Goal: Navigation & Orientation: Find specific page/section

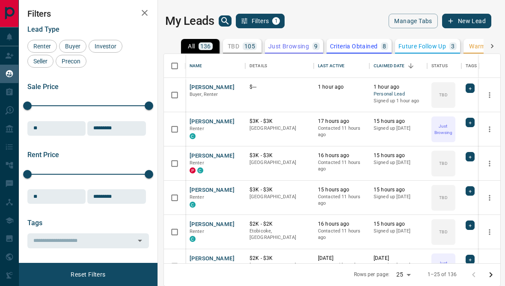
scroll to position [256, 336]
click at [59, 32] on span "Lead Type" at bounding box center [43, 29] width 32 height 8
click at [47, 38] on div "Lead Type Renter Buyer Investor Seller Precon" at bounding box center [87, 46] width 121 height 42
click at [16, 96] on div "Tasks" at bounding box center [19, 92] width 29 height 14
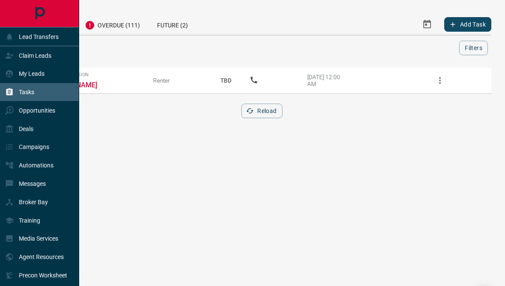
click at [53, 77] on div "My Leads" at bounding box center [39, 74] width 79 height 18
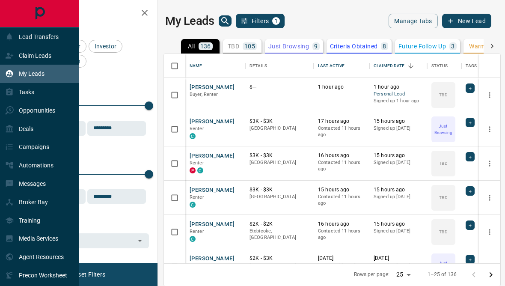
scroll to position [256, 336]
click at [51, 62] on div "Claim Leads" at bounding box center [28, 55] width 46 height 14
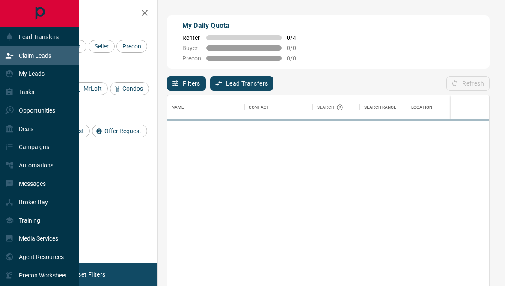
scroll to position [253, 322]
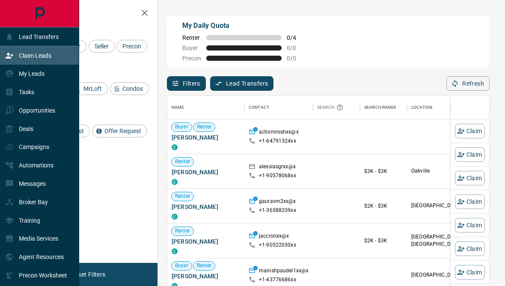
click at [60, 82] on div "My Leads" at bounding box center [39, 74] width 79 height 18
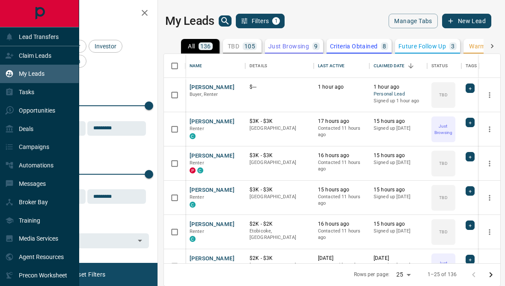
scroll to position [256, 336]
click at [221, 16] on icon "search button" at bounding box center [225, 21] width 10 height 10
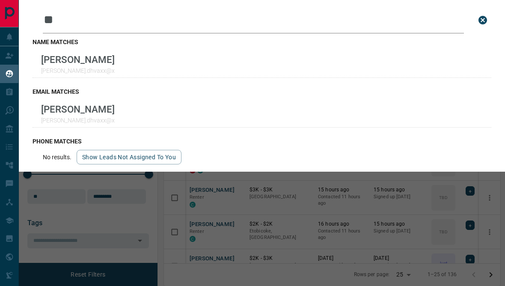
type input "**"
click at [181, 67] on div "Dhvani [PERSON_NAME].dhvaxx@x" at bounding box center [261, 63] width 458 height 27
